Goal: Information Seeking & Learning: Learn about a topic

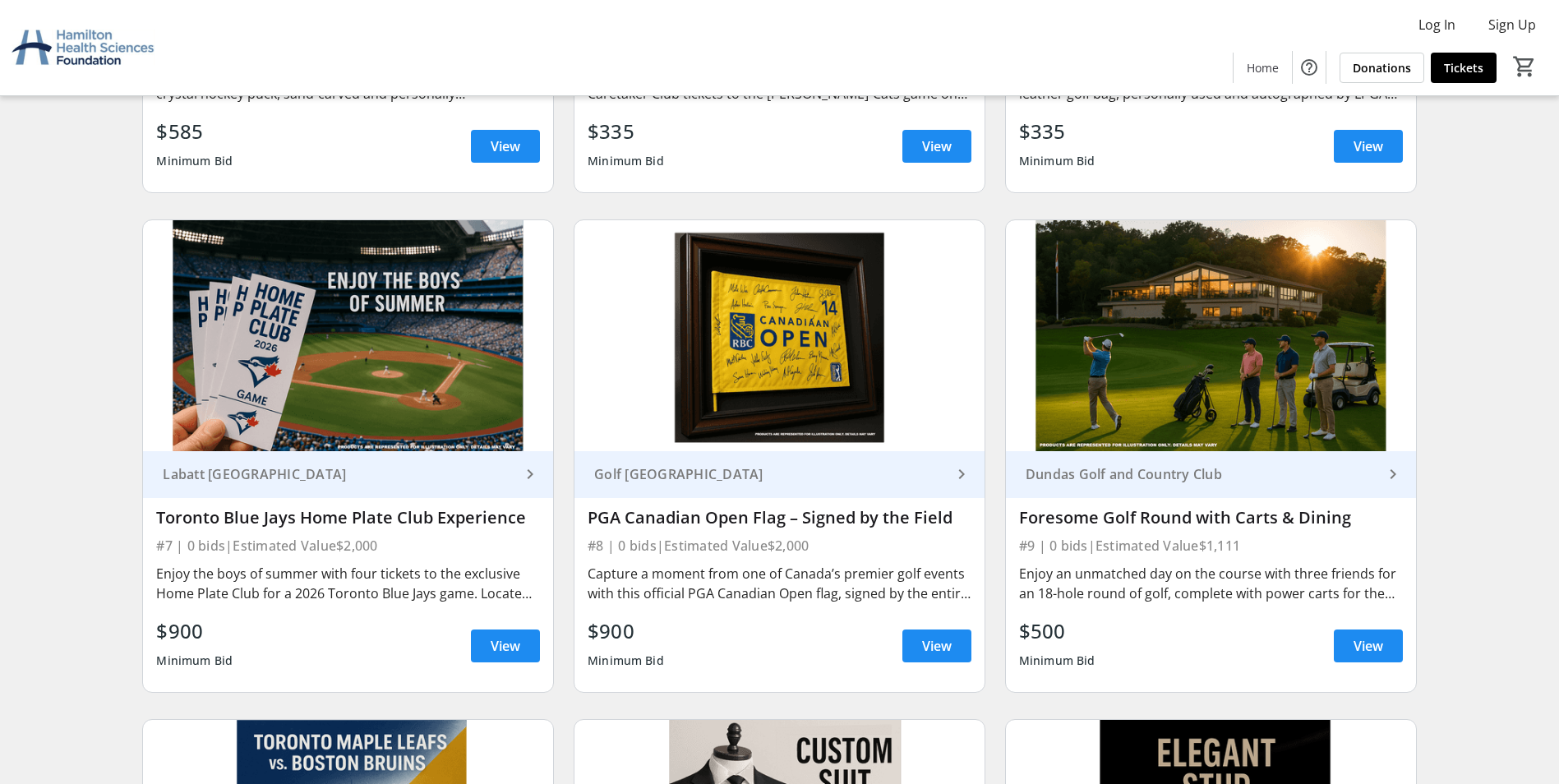
scroll to position [1069, 0]
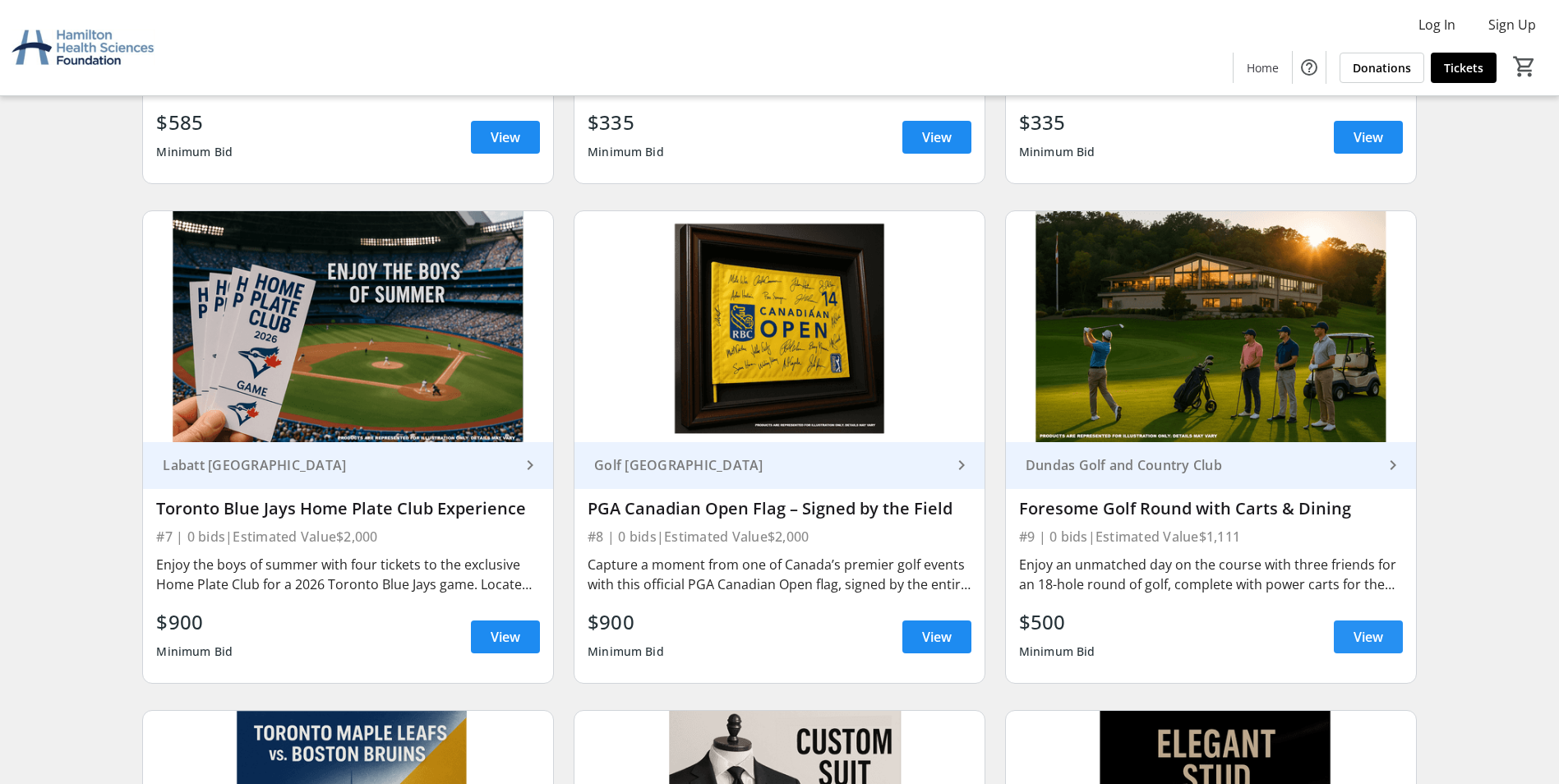
click at [1351, 643] on span at bounding box center [1367, 637] width 69 height 40
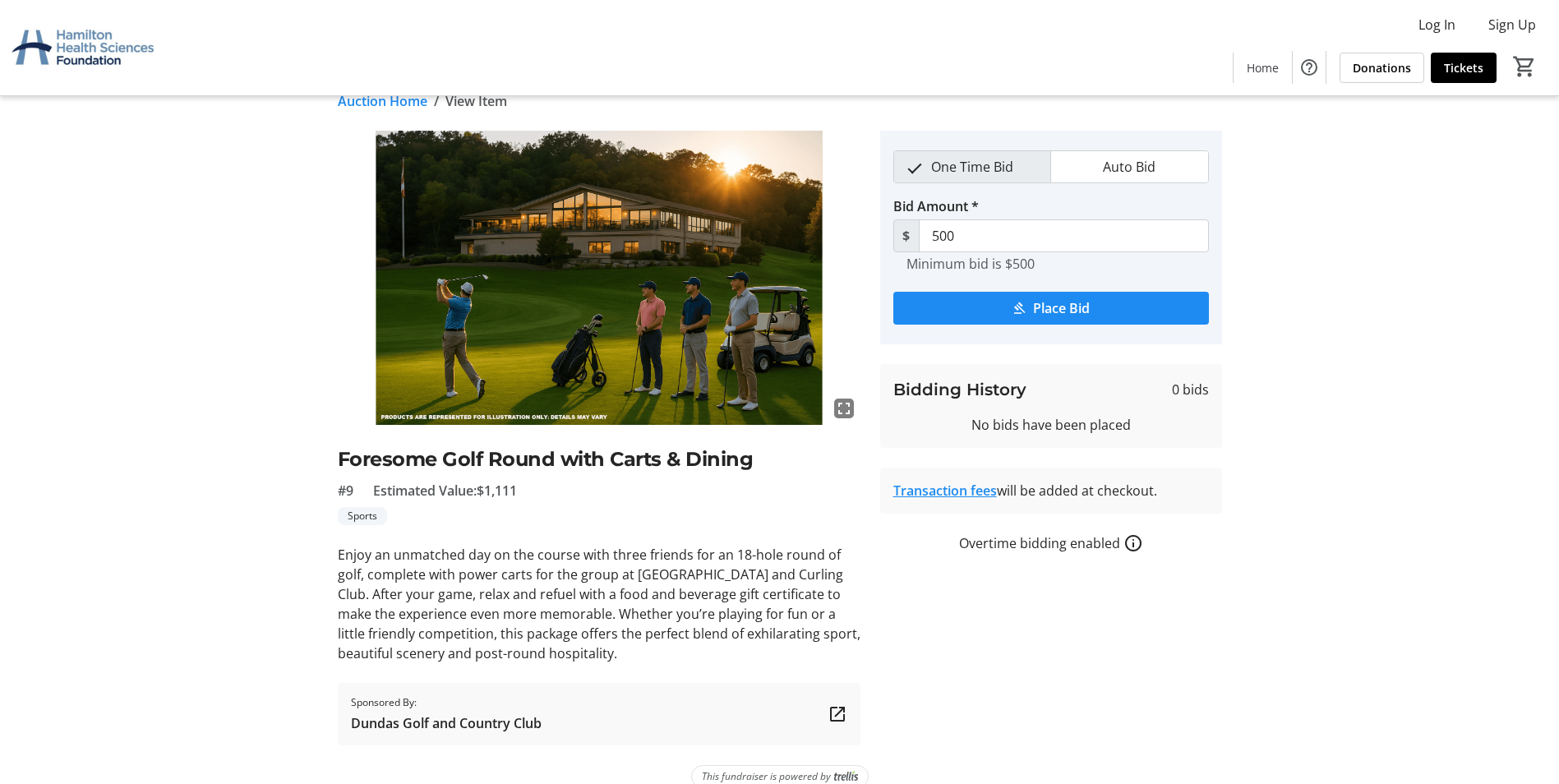
scroll to position [48, 0]
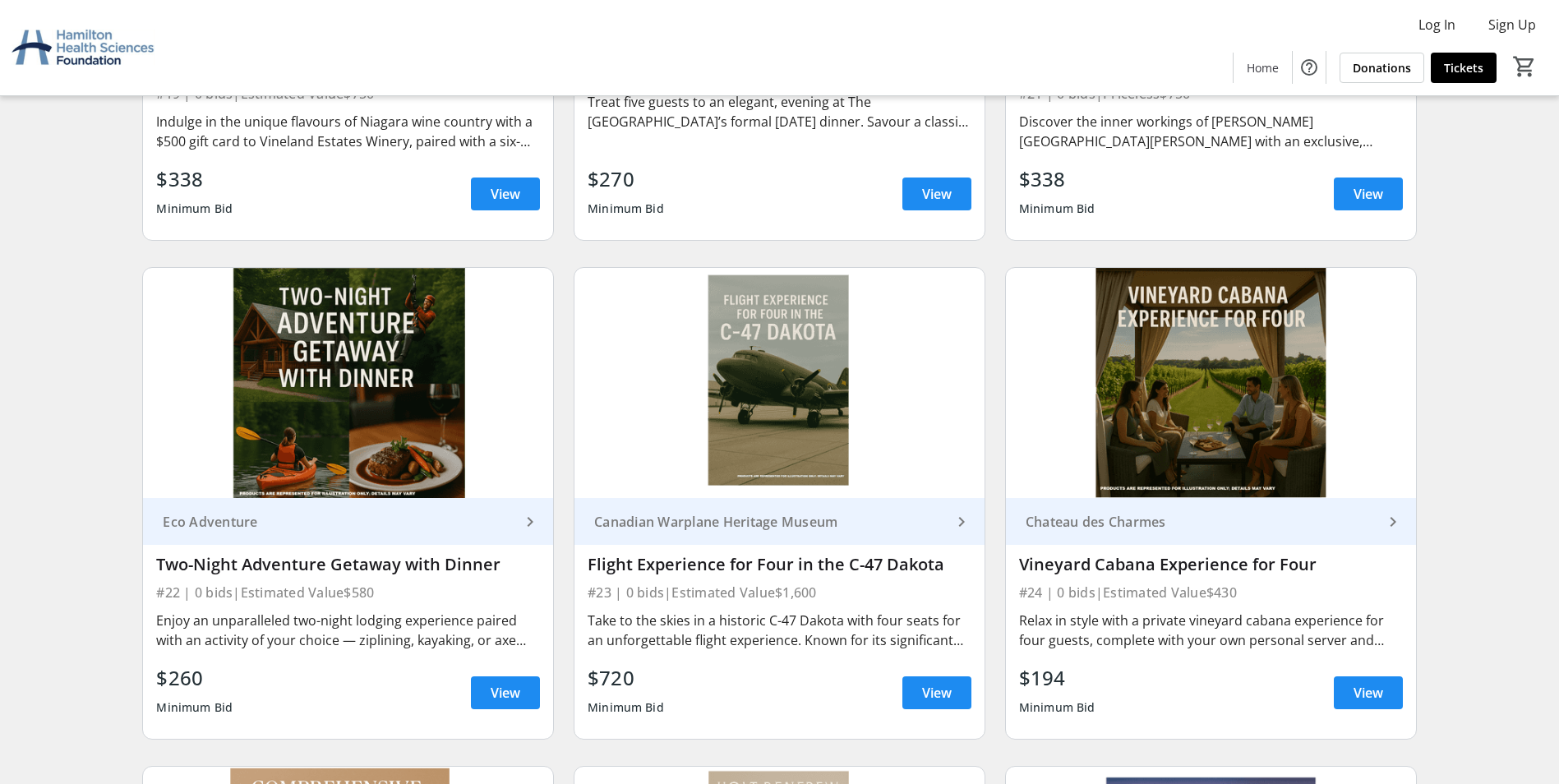
scroll to position [3698, 0]
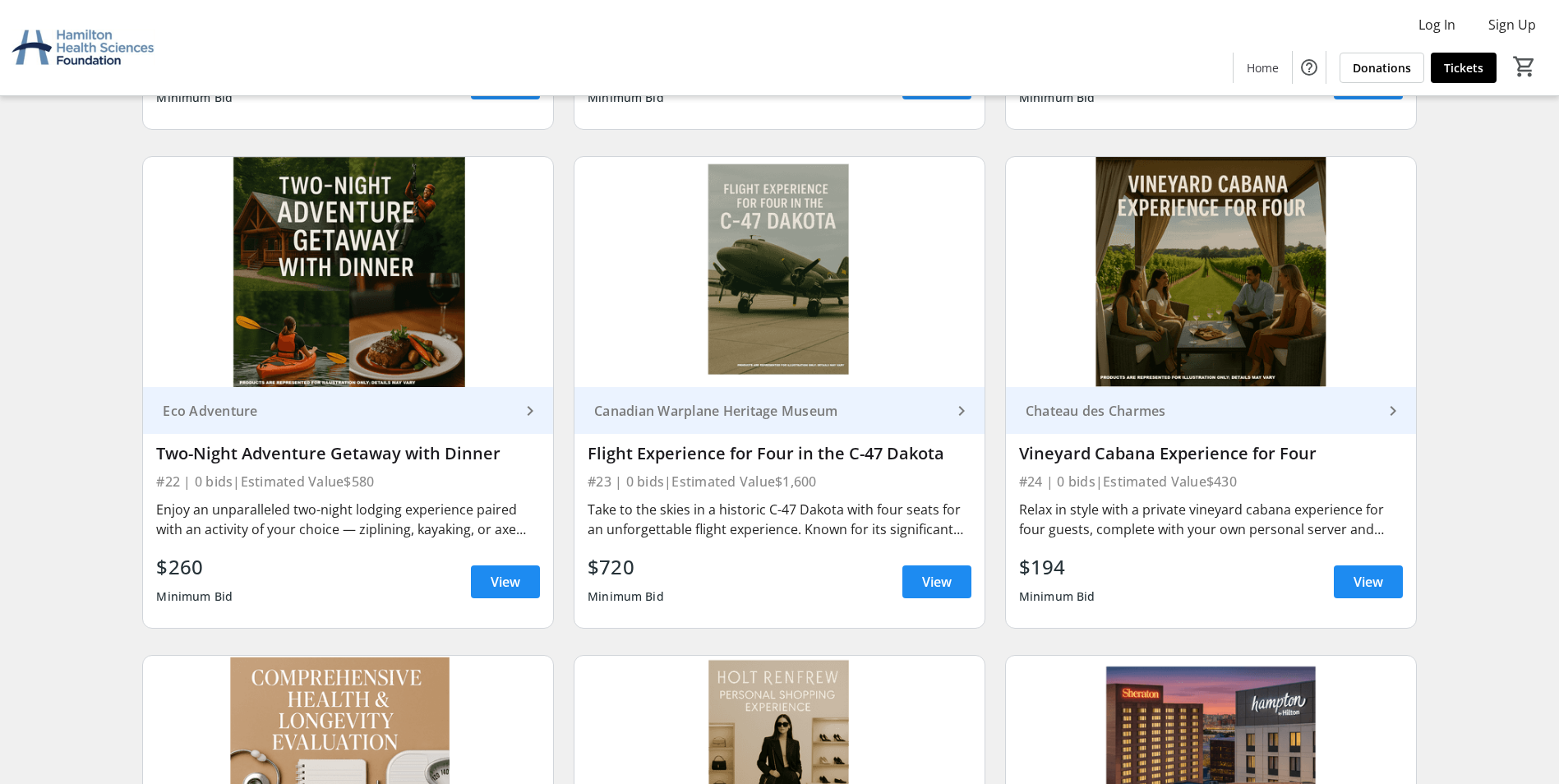
click at [780, 307] on img at bounding box center [779, 272] width 410 height 231
click at [930, 574] on span "View" at bounding box center [937, 582] width 30 height 20
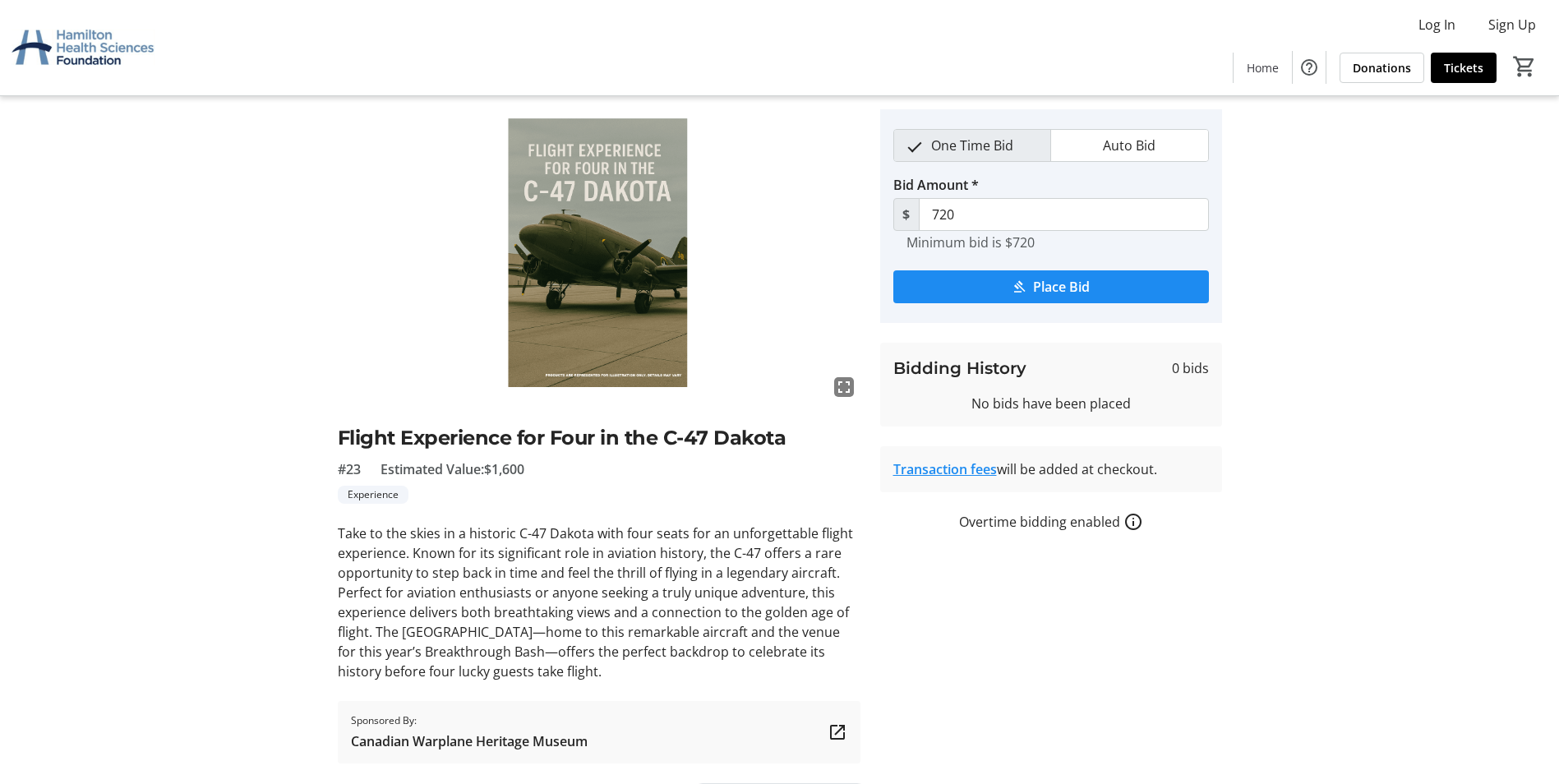
scroll to position [88, 0]
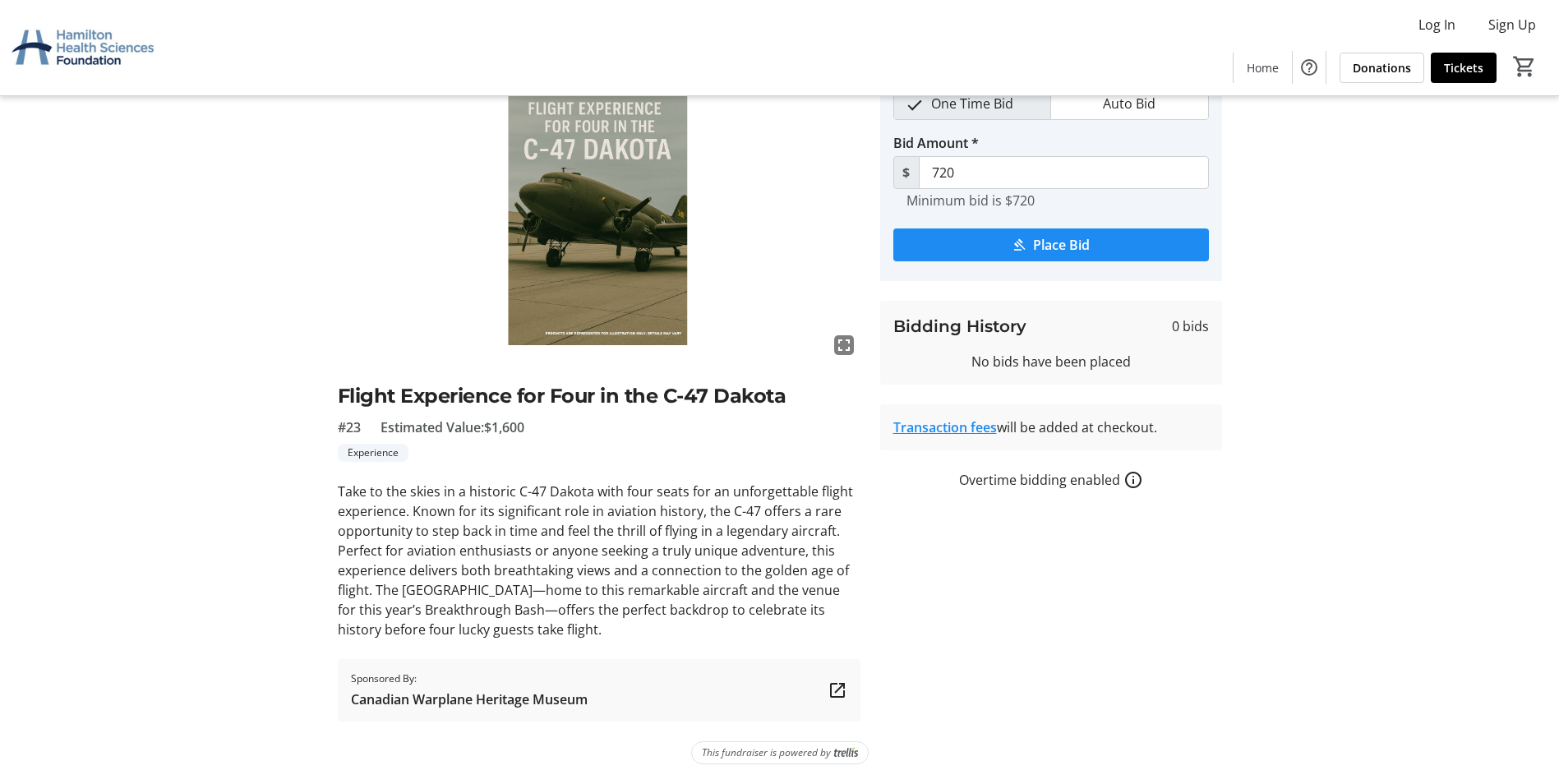
click at [843, 343] on mat-icon "fullscreen" at bounding box center [844, 345] width 20 height 20
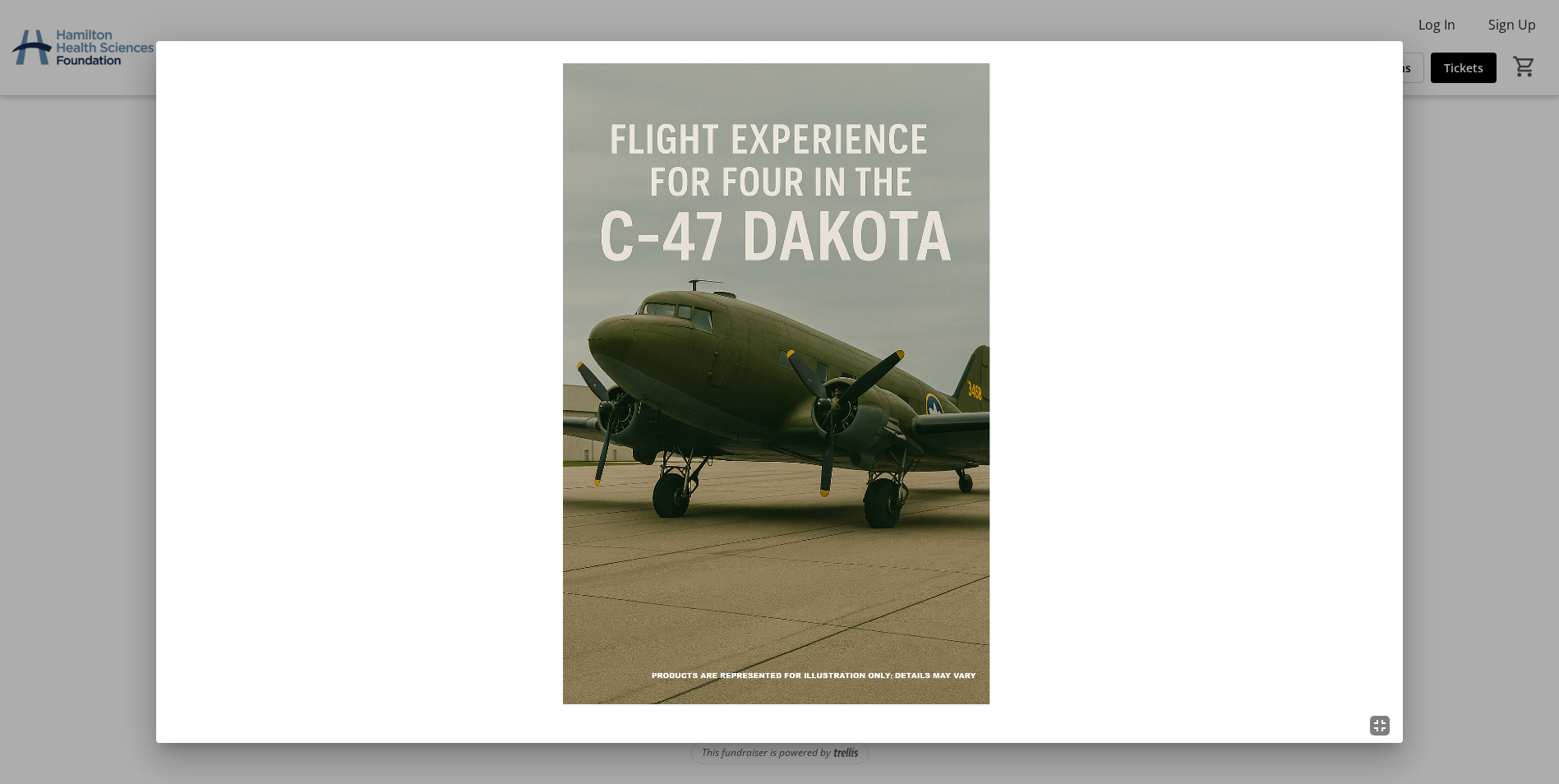
scroll to position [0, 0]
click at [1527, 335] on div at bounding box center [779, 392] width 1559 height 784
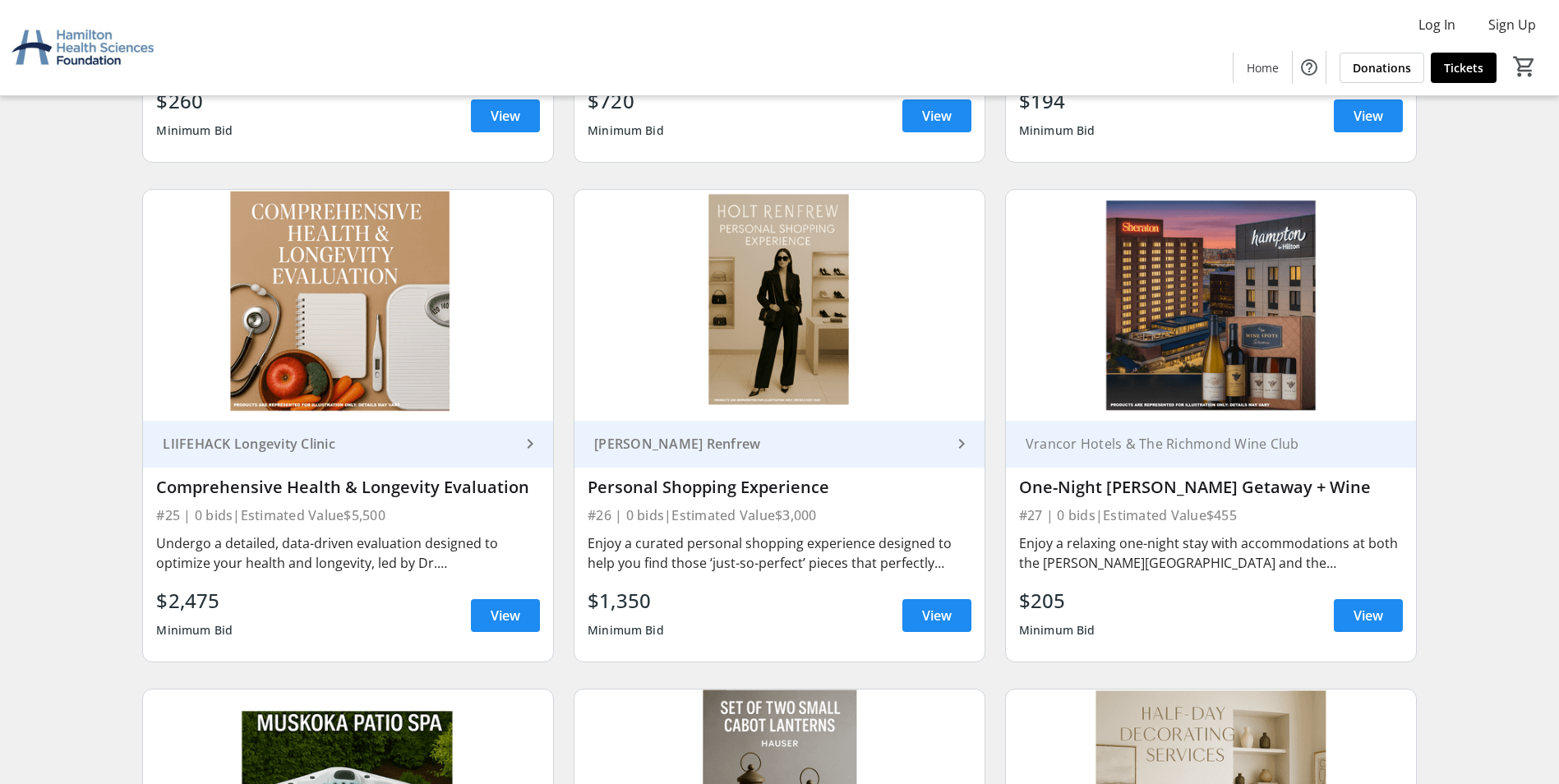
scroll to position [4190, 0]
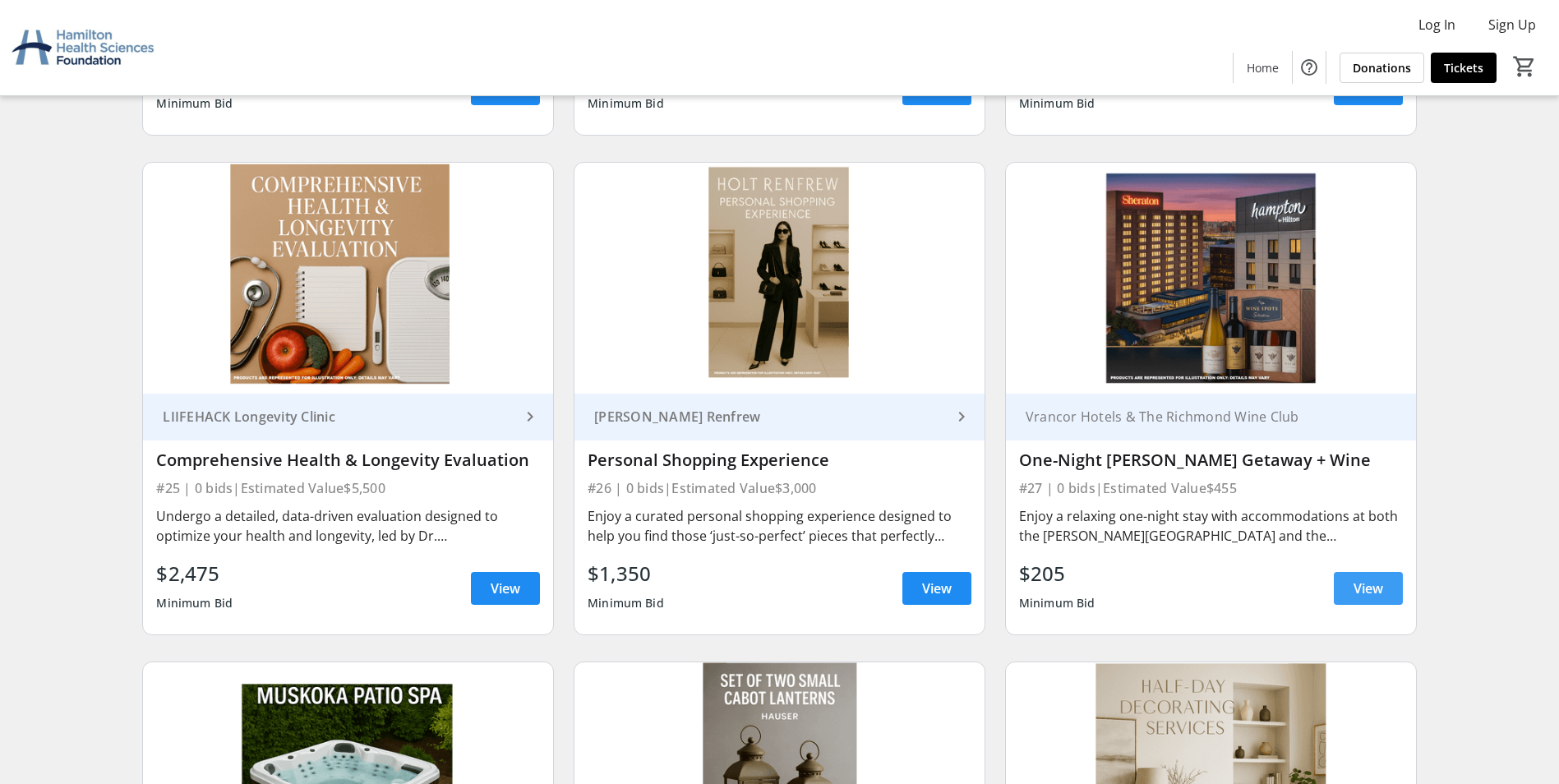
click at [1383, 592] on span at bounding box center [1367, 588] width 69 height 40
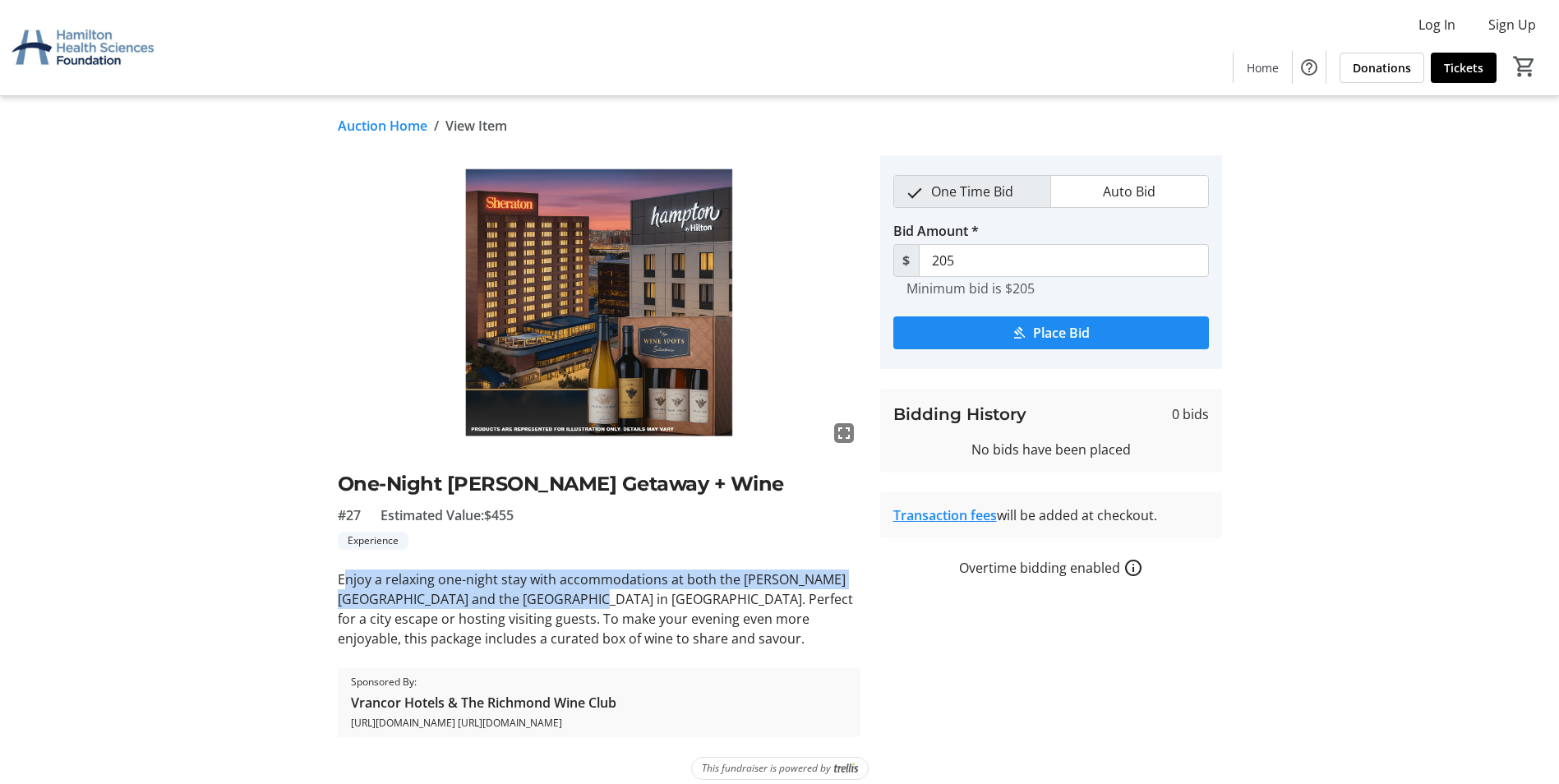
drag, startPoint x: 548, startPoint y: 600, endPoint x: 343, endPoint y: 577, distance: 206.3
click at [343, 577] on p "Enjoy a relaxing one-night stay with accommodations at both the [PERSON_NAME][G…" at bounding box center [599, 608] width 523 height 79
click at [566, 562] on div "fullscreen One-Night Hamilton Getaway + Wine #27 Estimated Value: $455 Experien…" at bounding box center [599, 446] width 523 height 582
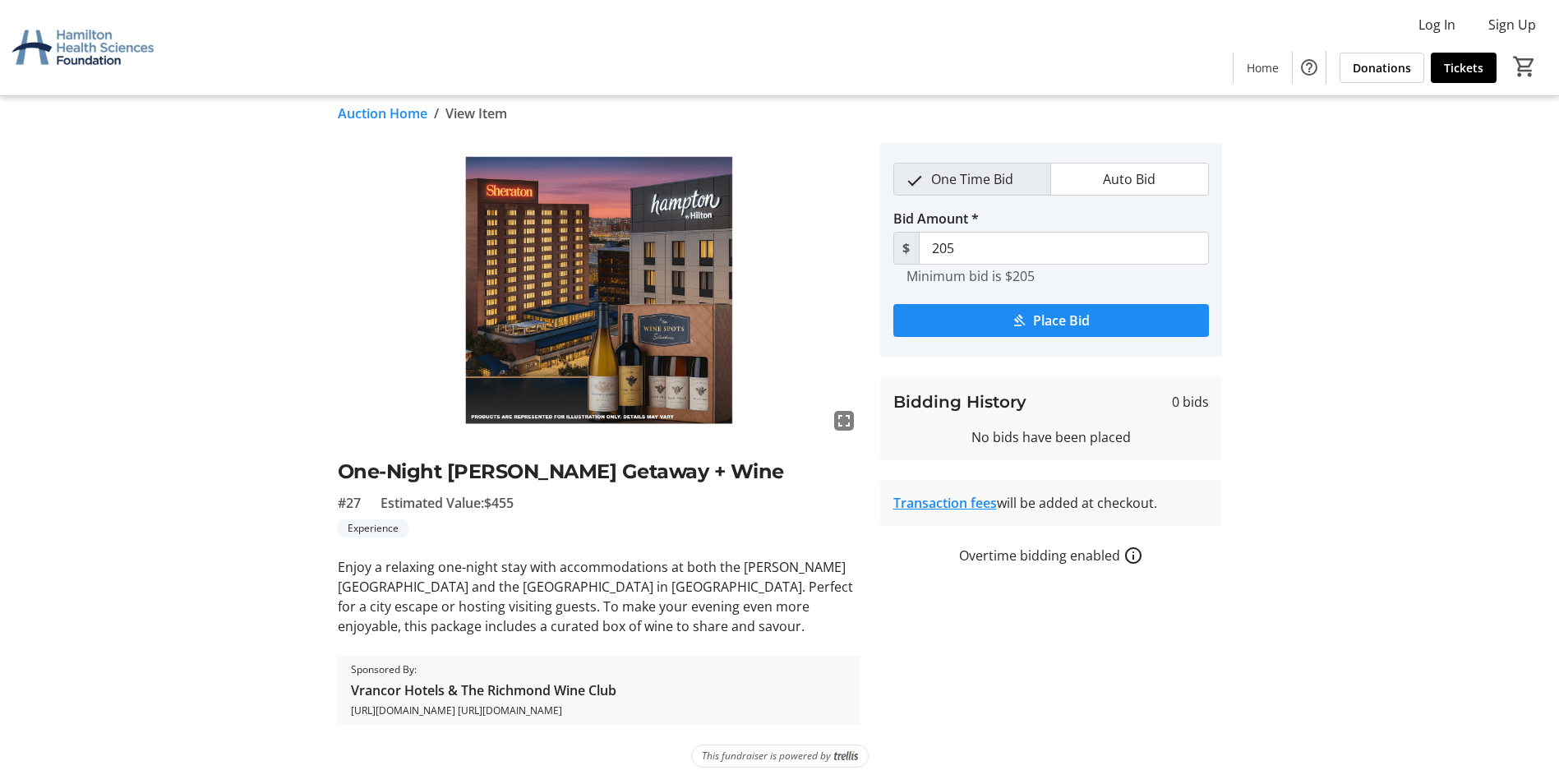
scroll to position [16, 0]
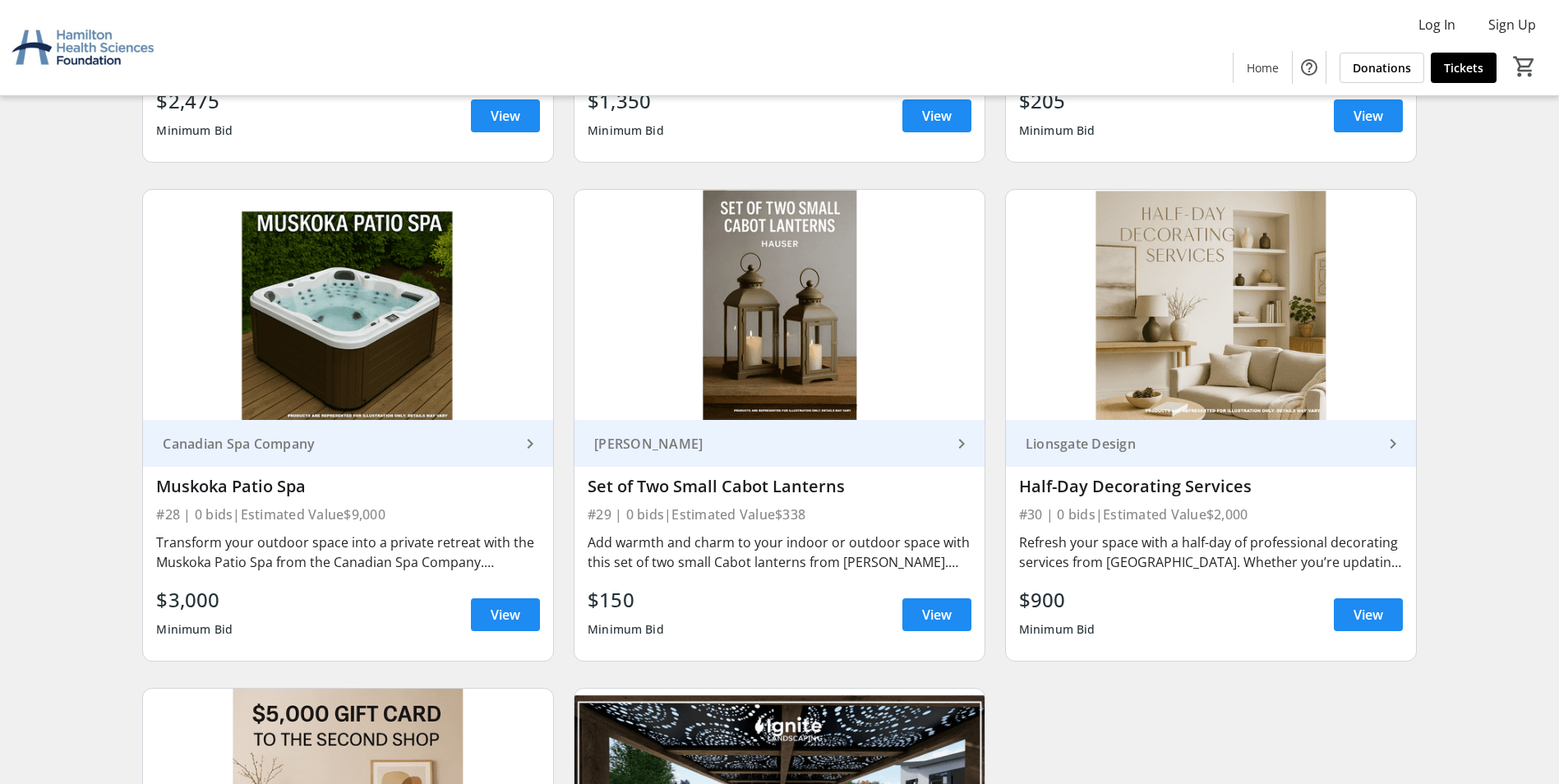
scroll to position [4678, 0]
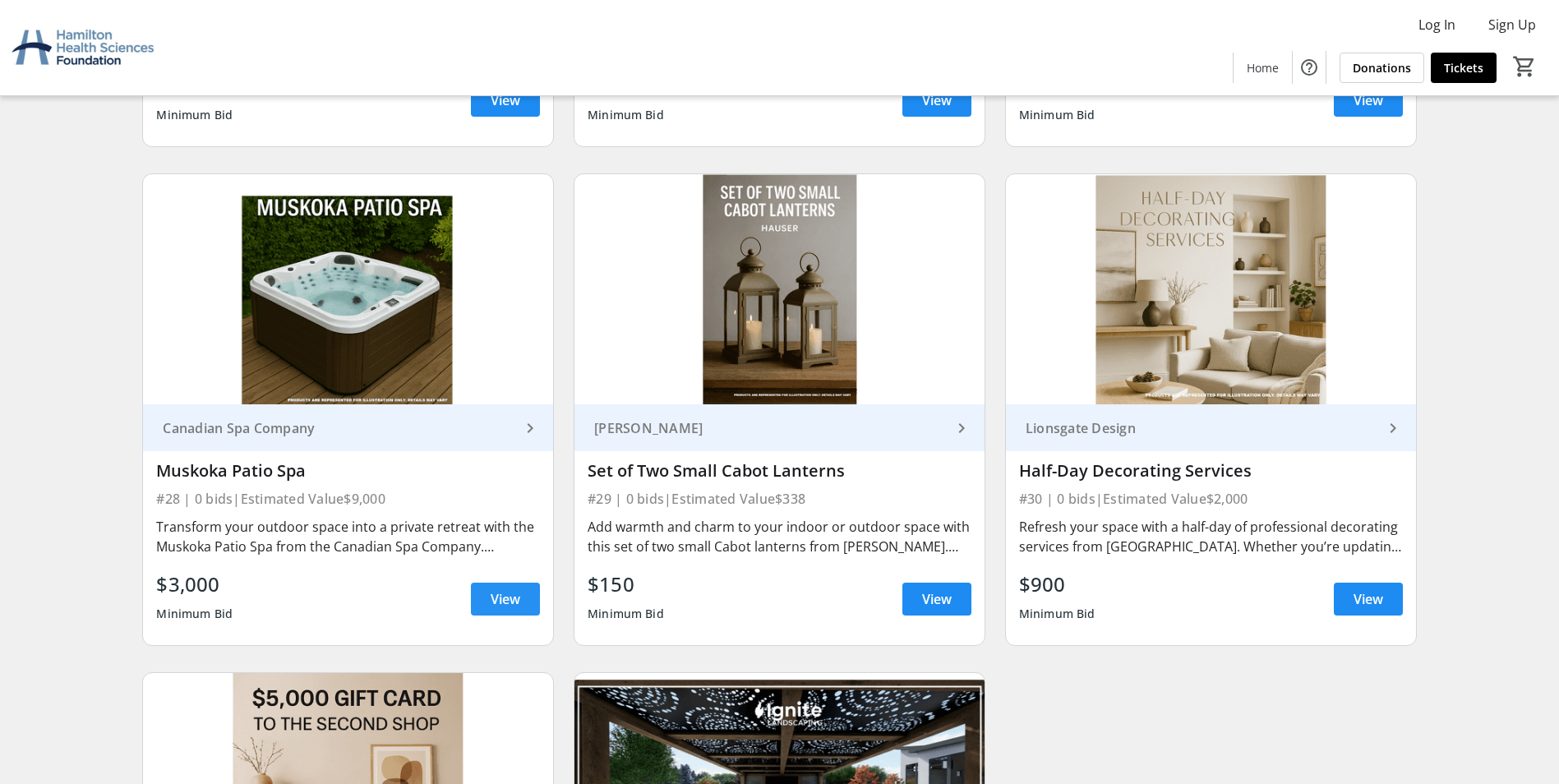
click at [522, 597] on span at bounding box center [505, 599] width 69 height 40
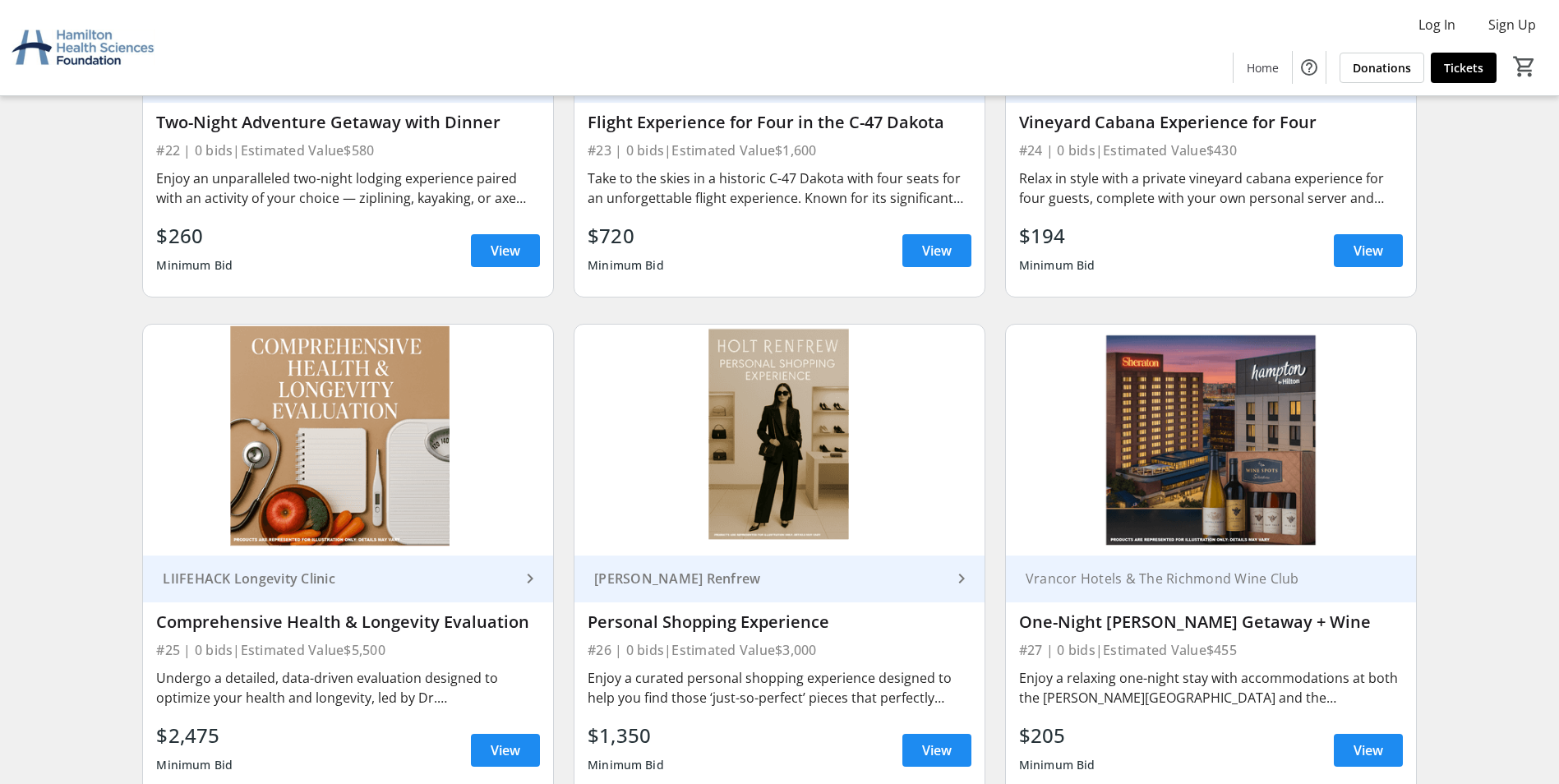
scroll to position [4026, 0]
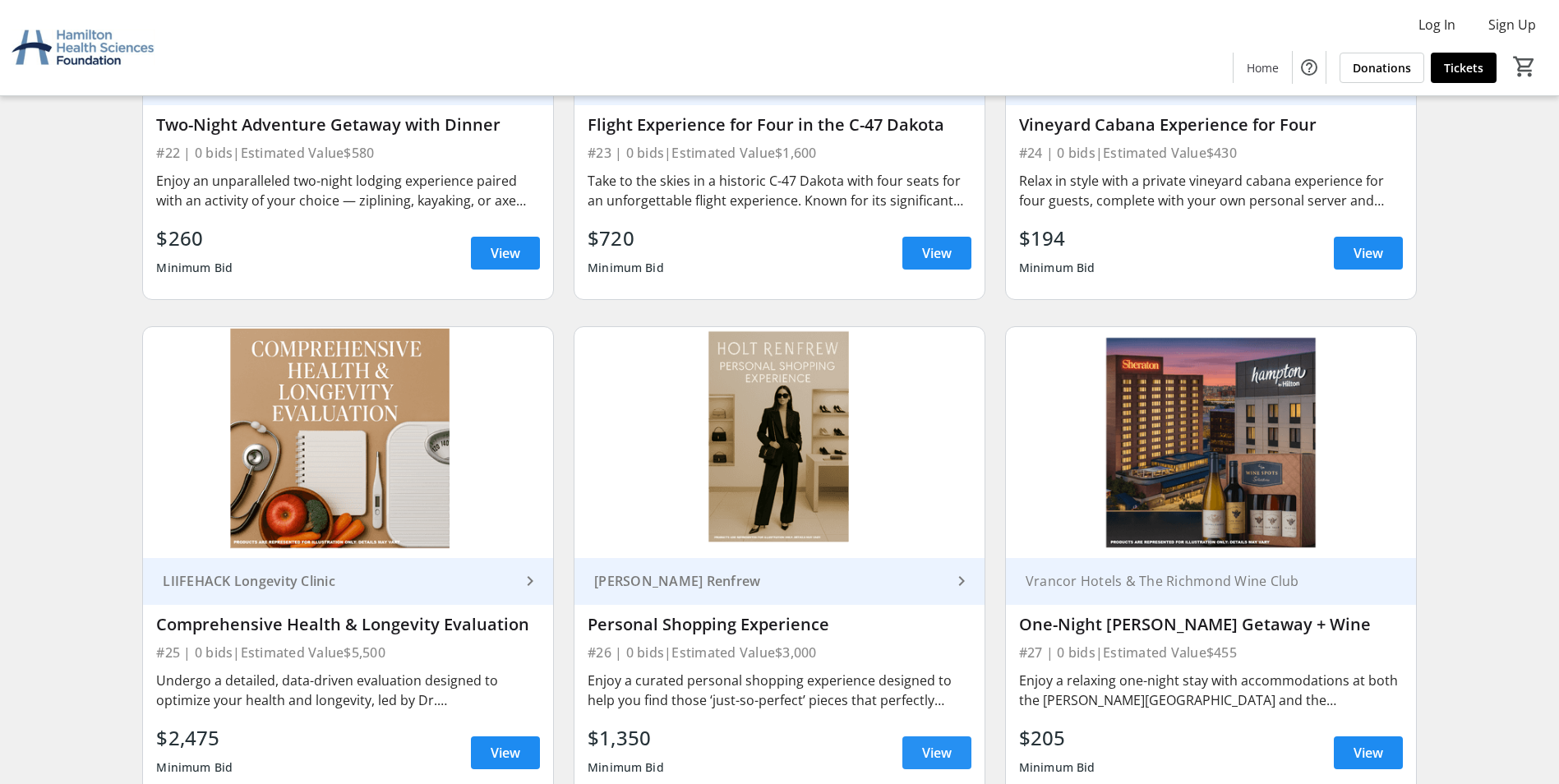
click at [938, 745] on span "View" at bounding box center [937, 752] width 30 height 20
